Goal: Task Accomplishment & Management: Use online tool/utility

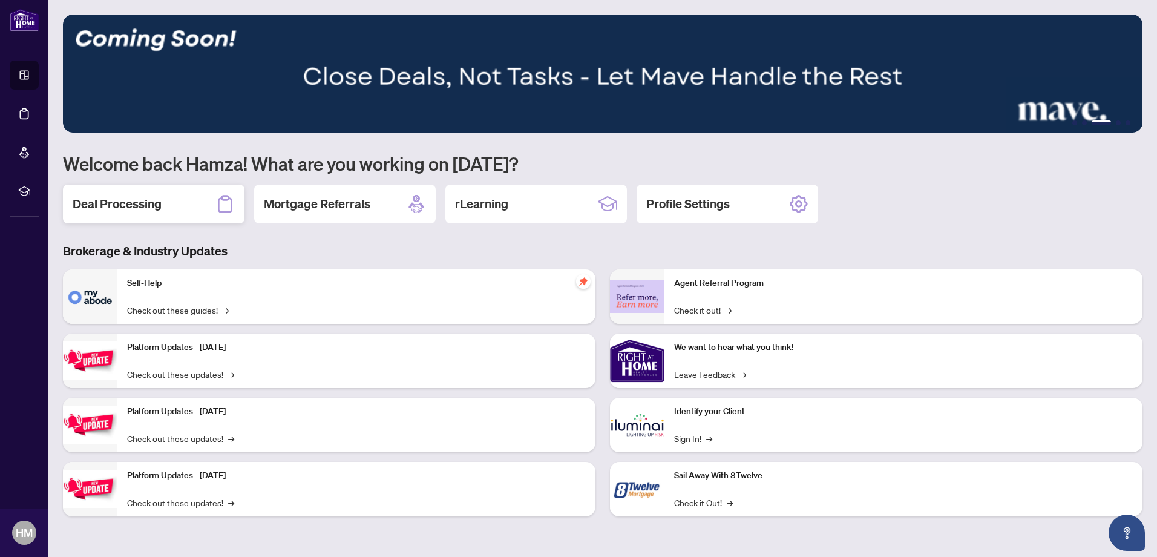
click at [169, 209] on div "Deal Processing" at bounding box center [154, 204] width 182 height 39
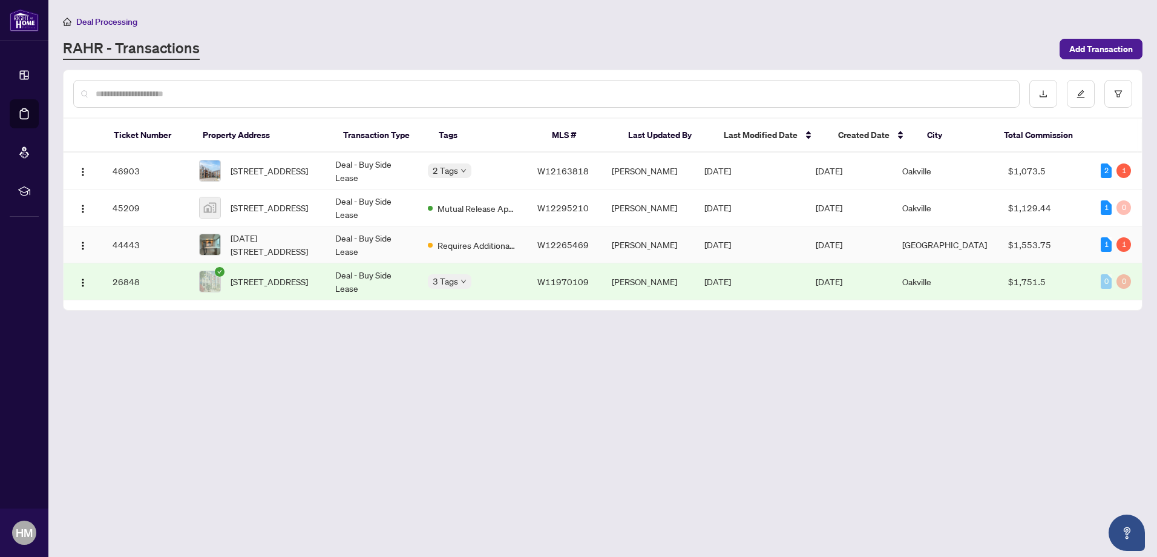
click at [370, 237] on td "Deal - Buy Side Lease" at bounding box center [372, 244] width 93 height 37
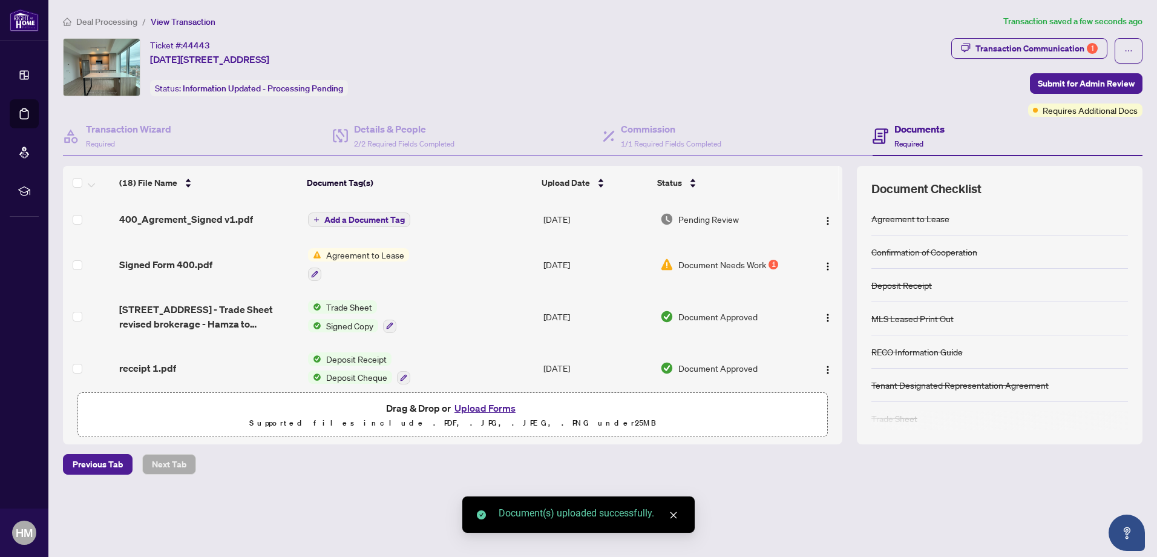
click at [376, 213] on button "Add a Document Tag" at bounding box center [359, 219] width 102 height 15
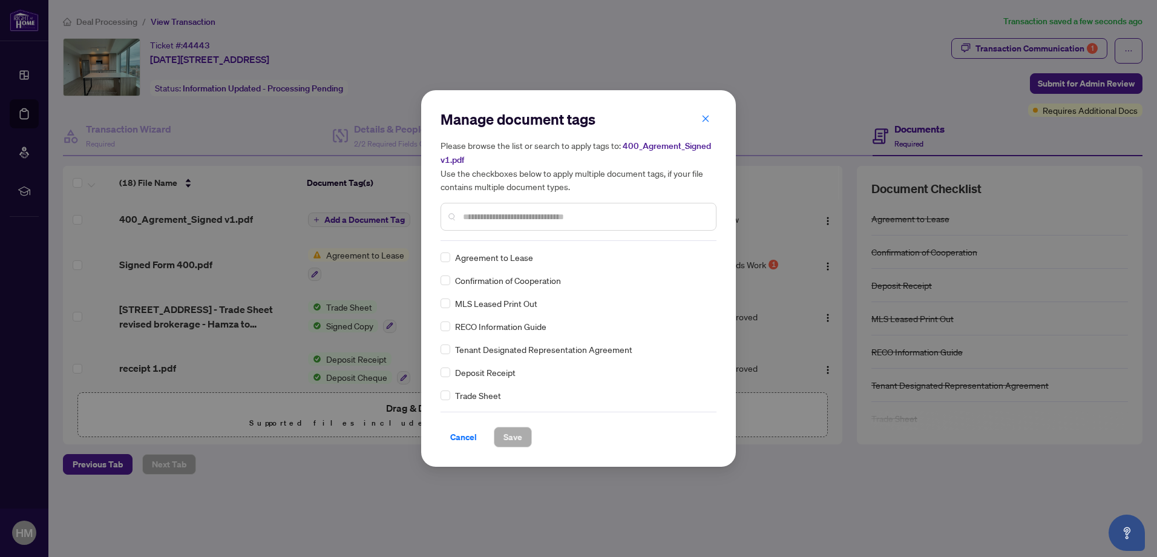
click at [450, 257] on div "Agreement to Lease" at bounding box center [575, 257] width 269 height 13
click at [518, 437] on span "Save" at bounding box center [513, 436] width 19 height 19
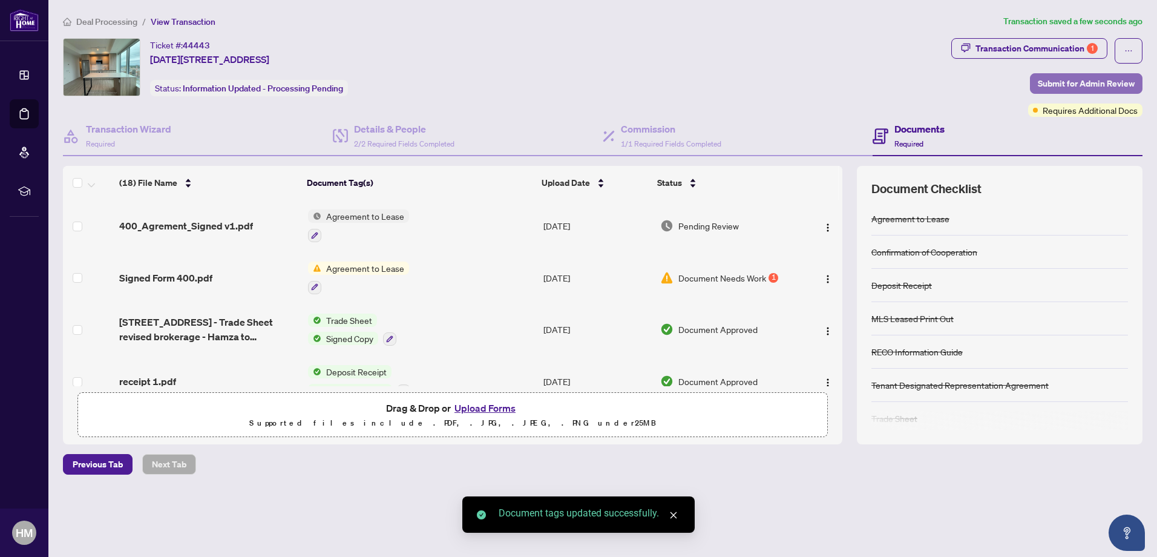
click at [1068, 86] on span "Submit for Admin Review" at bounding box center [1086, 83] width 97 height 19
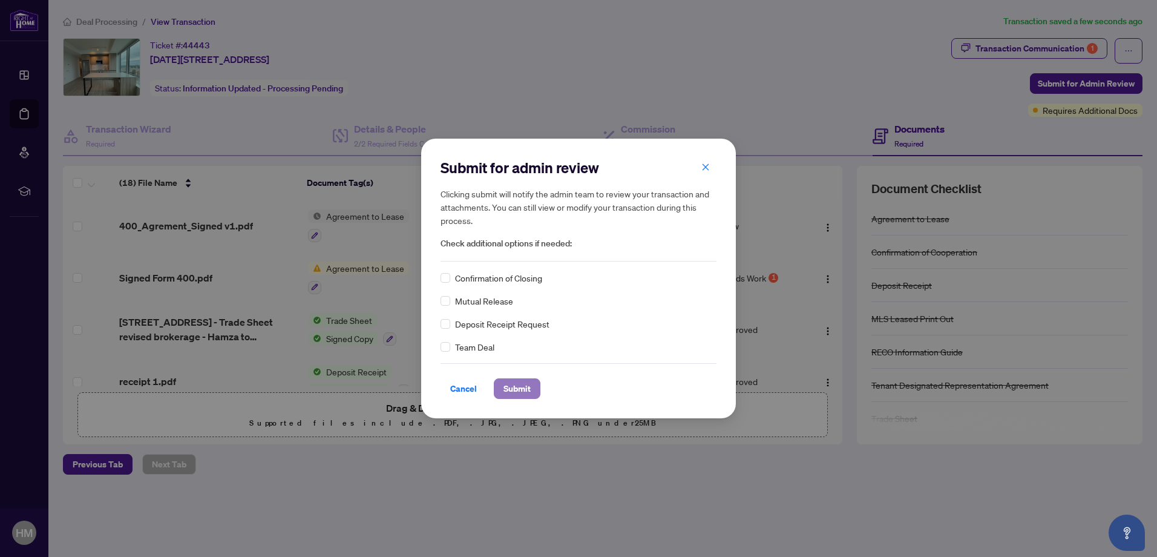
click at [512, 391] on span "Submit" at bounding box center [517, 388] width 27 height 19
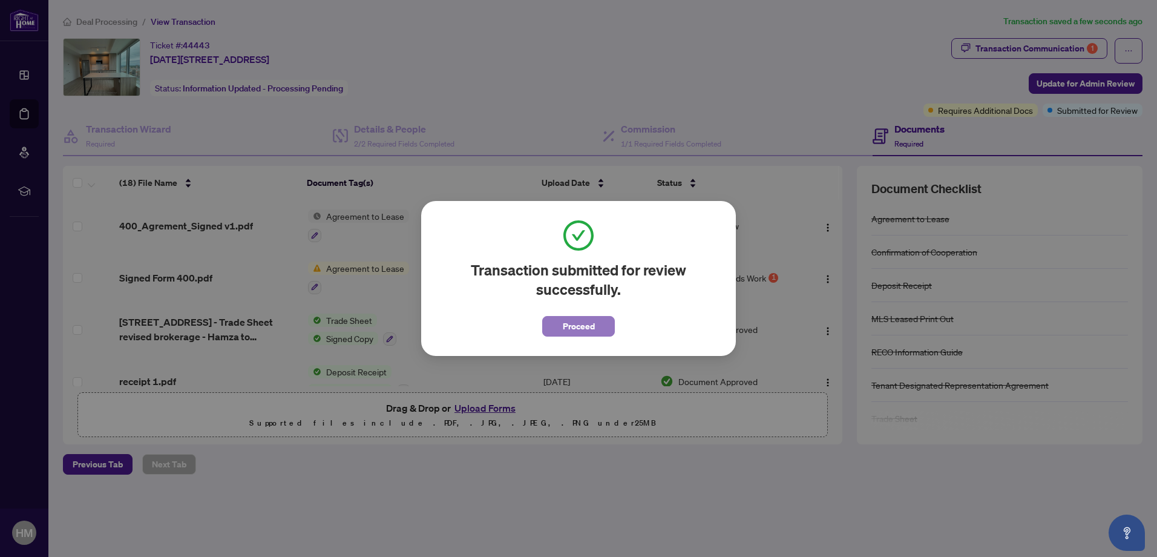
click at [587, 330] on span "Proceed" at bounding box center [579, 326] width 32 height 19
